Goal: Task Accomplishment & Management: Use online tool/utility

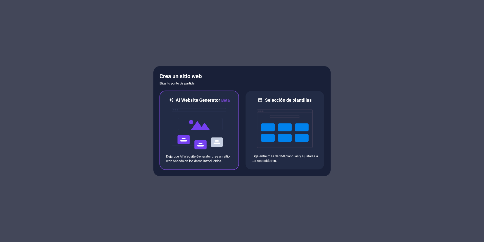
click at [196, 119] on img at bounding box center [199, 128] width 56 height 51
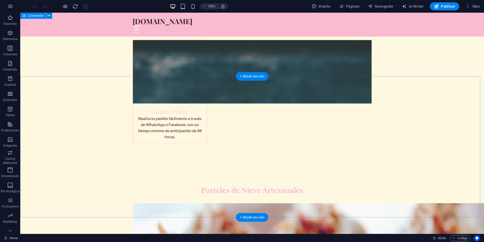
scroll to position [1127, 0]
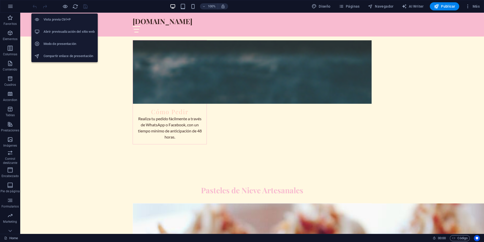
click at [69, 42] on h6 "Modo de presentación" at bounding box center [69, 44] width 51 height 6
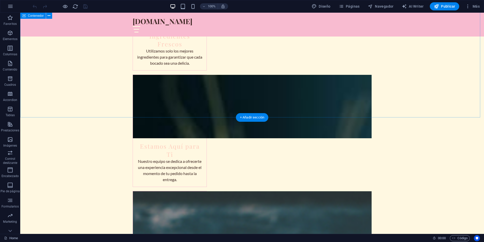
scroll to position [978, 0]
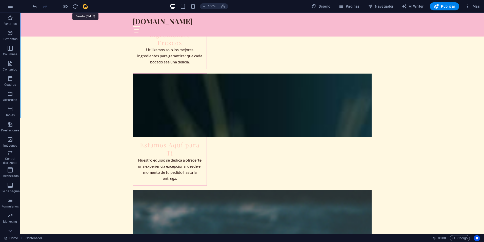
click at [83, 5] on icon "save" at bounding box center [86, 7] width 6 height 6
checkbox input "false"
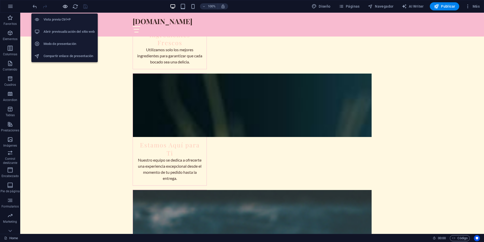
click at [66, 7] on icon "button" at bounding box center [65, 7] width 6 height 6
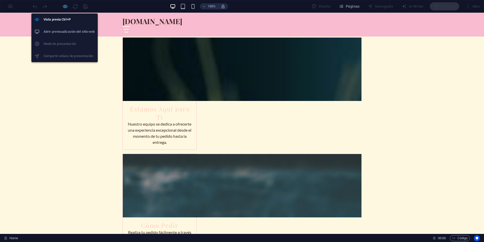
click at [64, 6] on icon "button" at bounding box center [65, 7] width 6 height 6
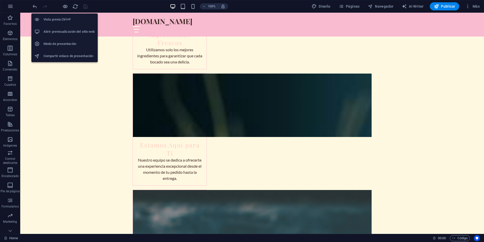
click at [67, 44] on h6 "Modo de presentación" at bounding box center [69, 44] width 51 height 6
click at [68, 32] on h6 "Abrir previsualización del sitio web" at bounding box center [69, 32] width 51 height 6
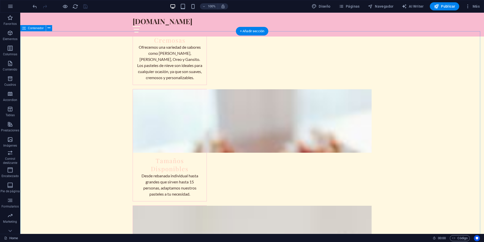
scroll to position [628, 0]
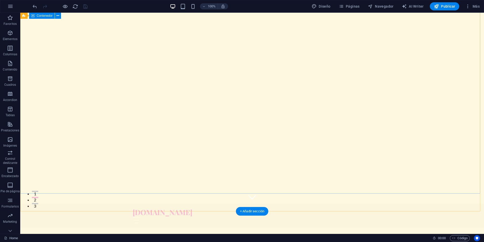
scroll to position [0, 0]
